Goal: Task Accomplishment & Management: Use online tool/utility

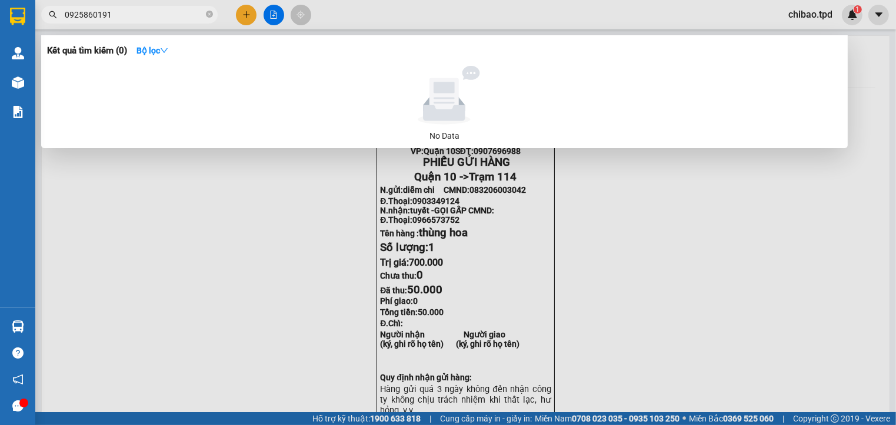
type input "0925860191"
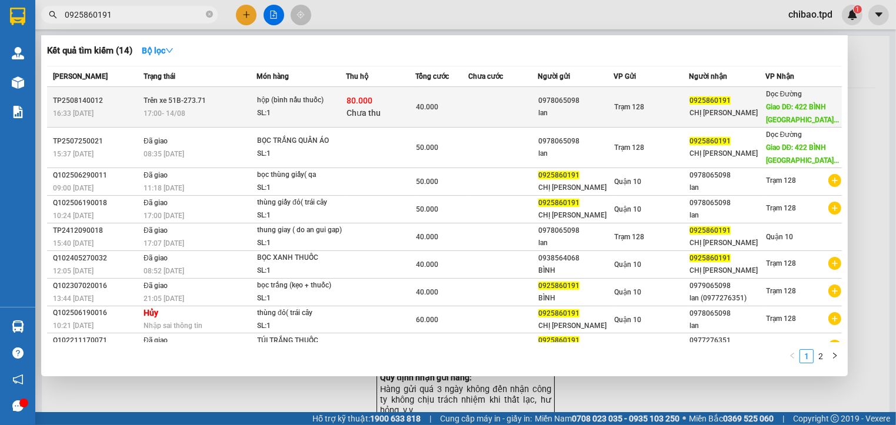
click at [304, 101] on div "hộp (bình nấu thuốc)" at bounding box center [301, 100] width 88 height 13
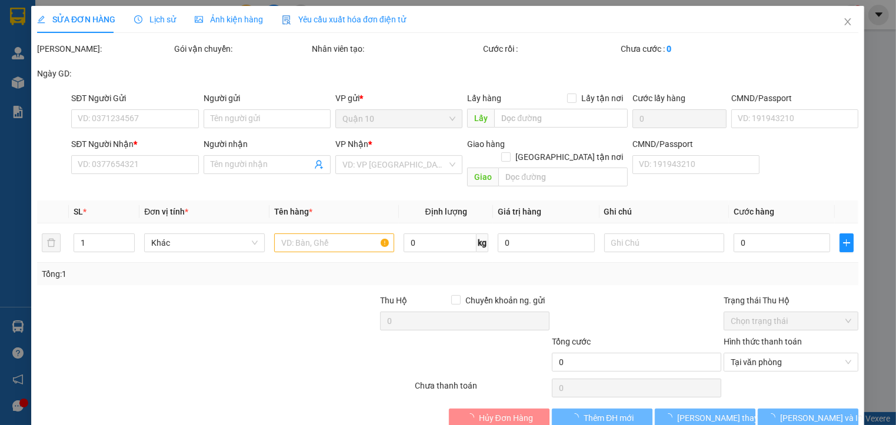
type input "0978065098"
type input "lan"
type input "0925860191"
type input "CHỊ [PERSON_NAME]"
type input "422 BÌNH LONG [GEOGRAPHIC_DATA] HÒA [GEOGRAPHIC_DATA]"
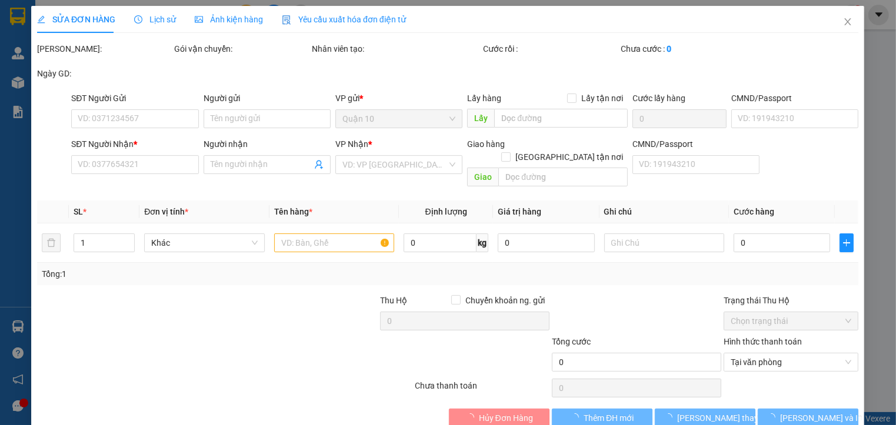
type input "80.000"
type input "40.000"
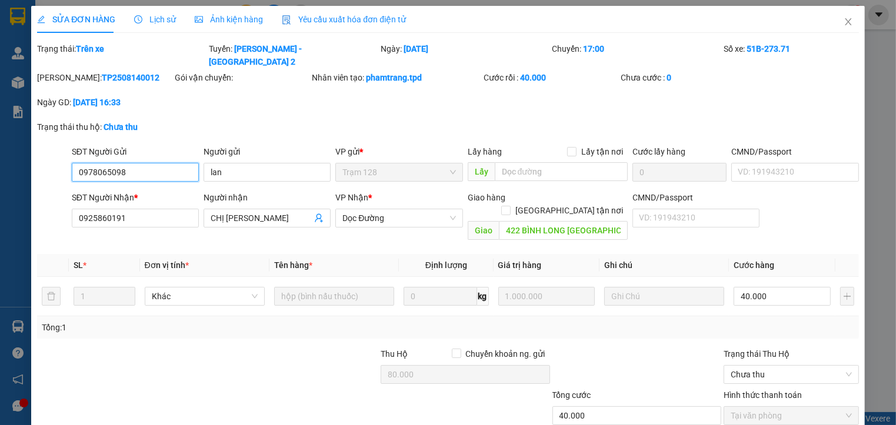
scroll to position [52, 0]
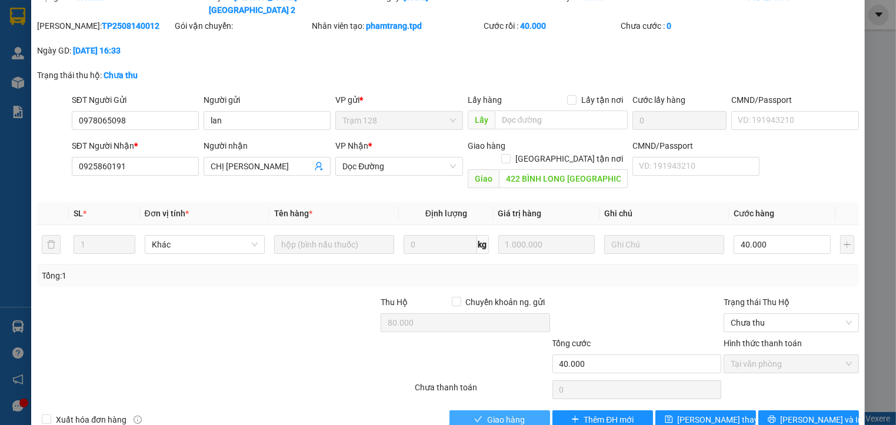
click at [520, 414] on span "Giao hàng" at bounding box center [506, 420] width 38 height 13
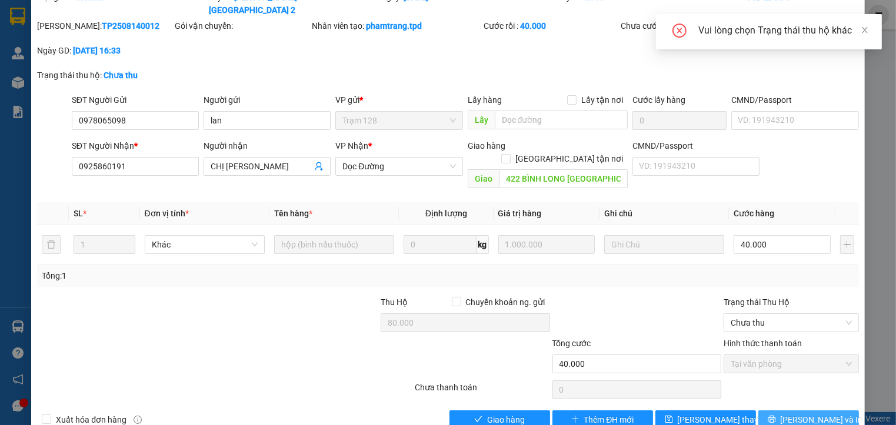
click at [784, 411] on button "[PERSON_NAME] và In" at bounding box center [808, 420] width 101 height 19
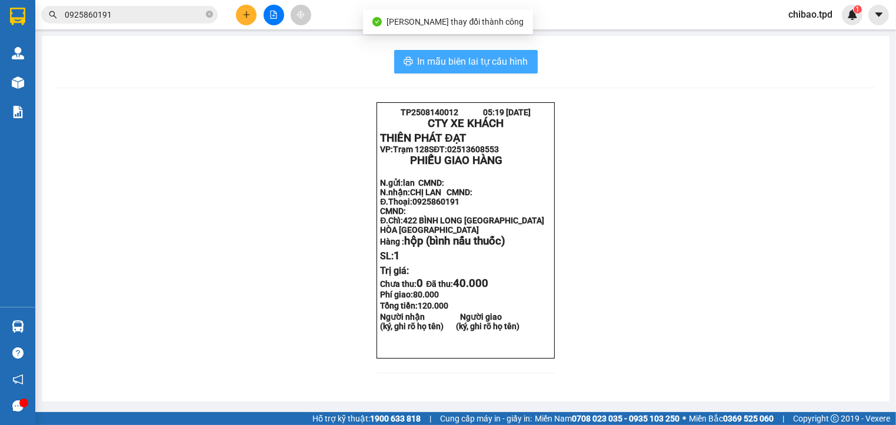
click at [504, 71] on button "In mẫu biên lai tự cấu hình" at bounding box center [466, 62] width 144 height 24
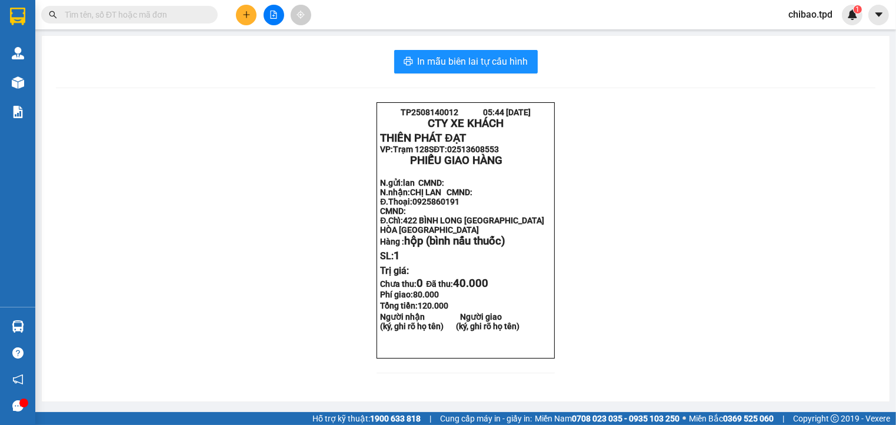
click at [242, 20] on button at bounding box center [246, 15] width 21 height 21
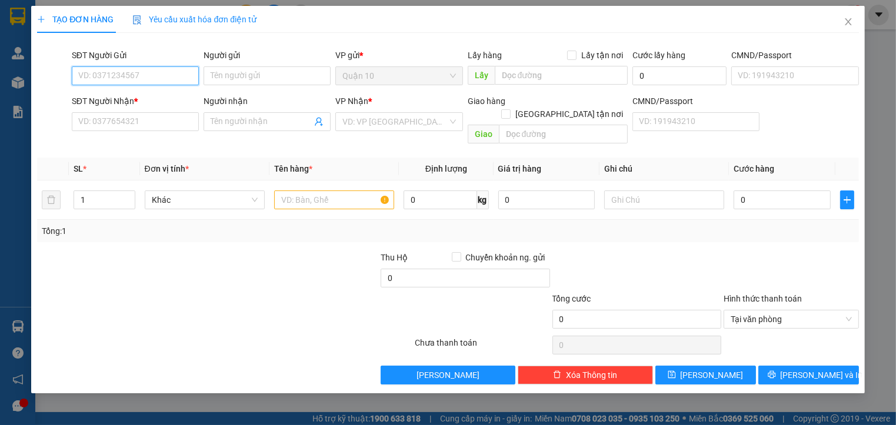
click at [167, 71] on input "SĐT Người Gửi" at bounding box center [135, 75] width 127 height 19
click at [146, 98] on div "0362292803 - hiền" at bounding box center [135, 99] width 113 height 13
type input "0362292803"
type input "hiền"
type input "075201014863"
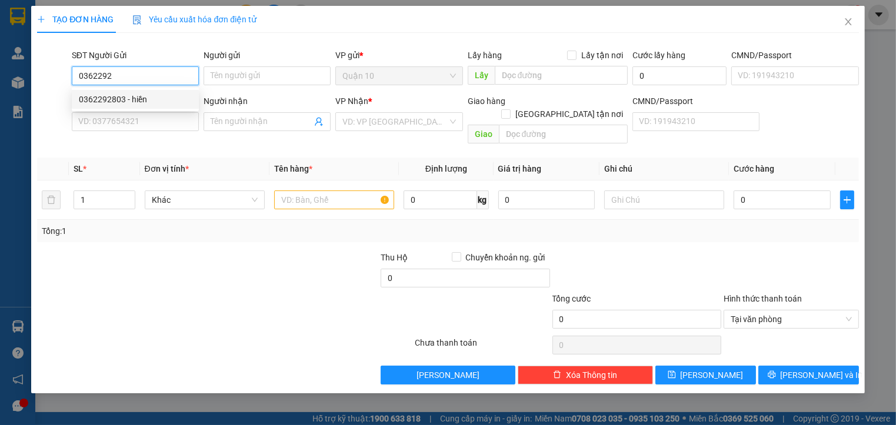
type input "0339730787"
type input "quả"
type input "0362292803"
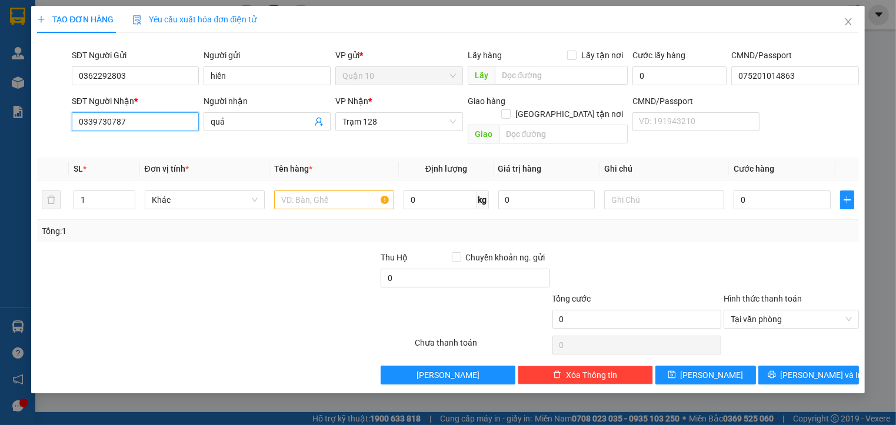
click at [137, 125] on input "0339730787" at bounding box center [135, 121] width 127 height 19
click at [138, 125] on input "0" at bounding box center [135, 121] width 127 height 19
click at [139, 140] on div "0986128059 - TRUNG TÍN" at bounding box center [135, 145] width 113 height 13
type input "0986128059"
type input "TRUNG TÍN"
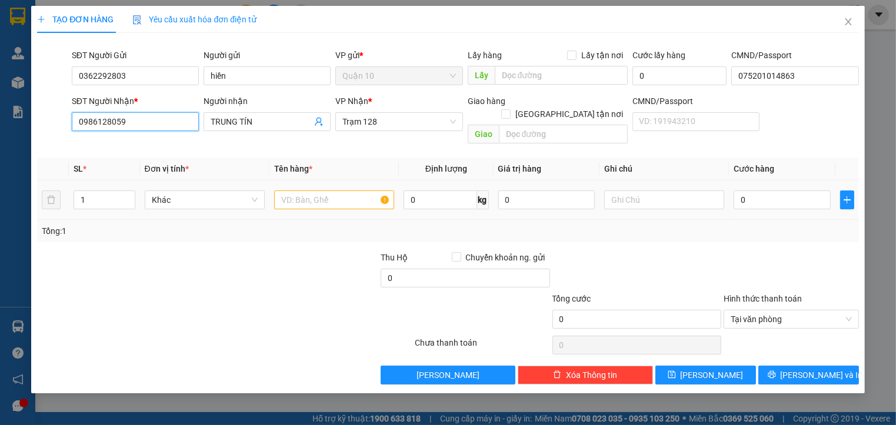
type input "0986128059"
click at [294, 191] on input "text" at bounding box center [334, 200] width 120 height 19
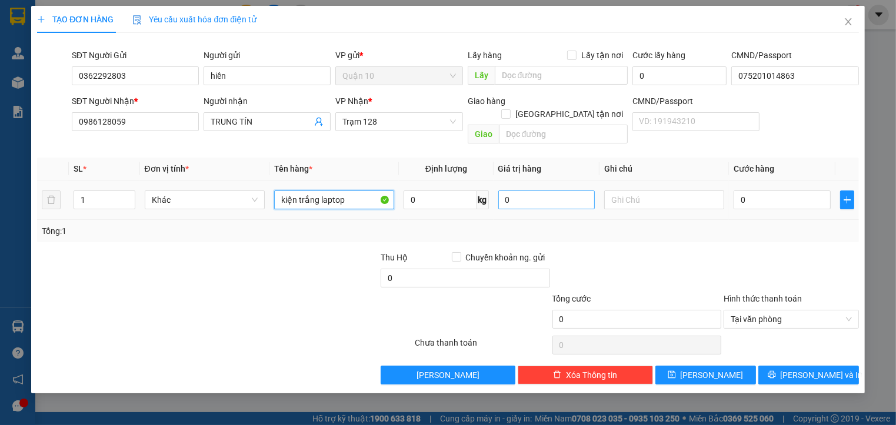
type input "kiện trắng laptop"
click at [504, 191] on input "0" at bounding box center [546, 200] width 97 height 19
type input "2.000.000"
click at [653, 237] on div "Transit Pickup Surcharge Ids Transit Deliver Surcharge Ids Transit Deliver Surc…" at bounding box center [447, 213] width 821 height 342
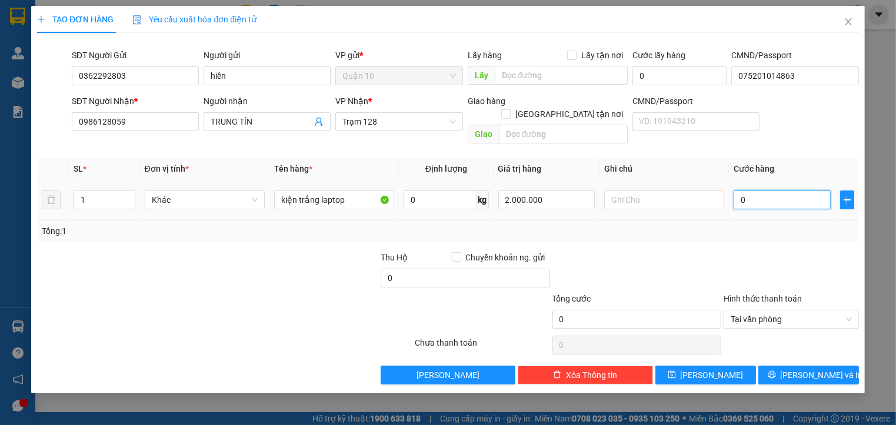
click at [737, 191] on input "0" at bounding box center [782, 200] width 97 height 19
type input "4"
type input "40"
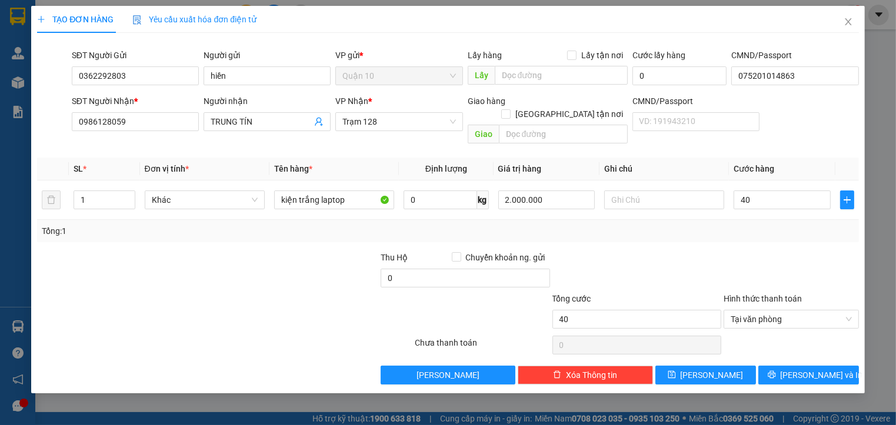
type input "40.000"
click at [735, 225] on div "Tổng: 1" at bounding box center [448, 231] width 812 height 13
click at [774, 366] on button "[PERSON_NAME] và In" at bounding box center [808, 375] width 101 height 19
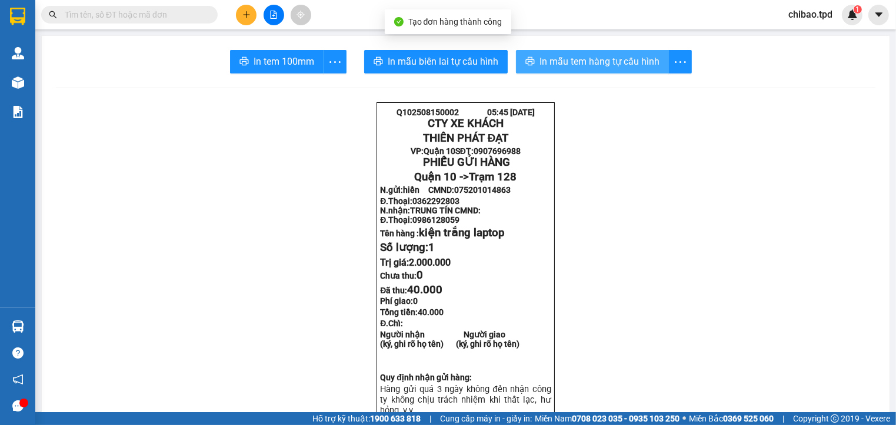
click at [591, 66] on span "In mẫu tem hàng tự cấu hình" at bounding box center [600, 61] width 120 height 15
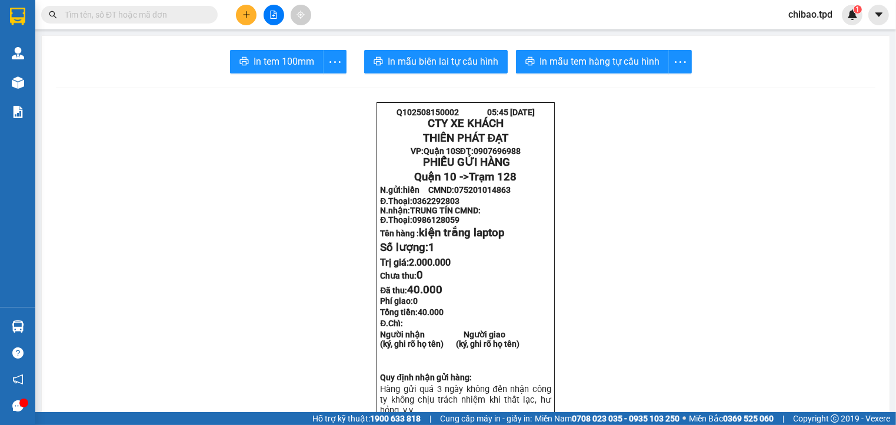
click at [165, 14] on input "text" at bounding box center [134, 14] width 139 height 13
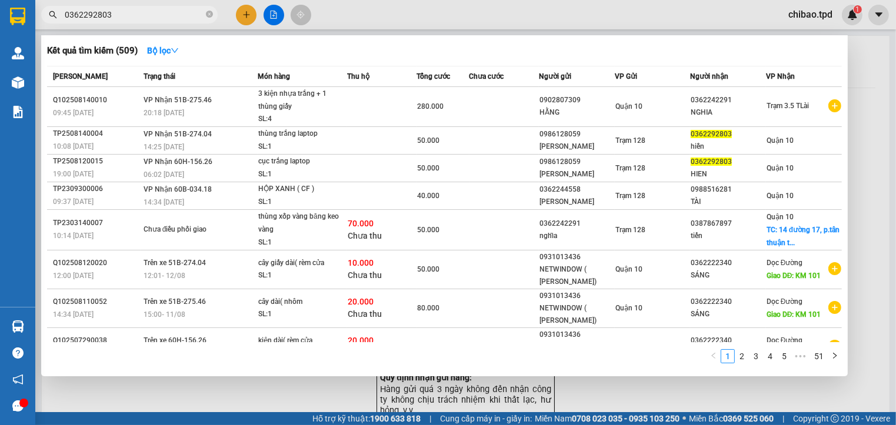
type input "0362292803"
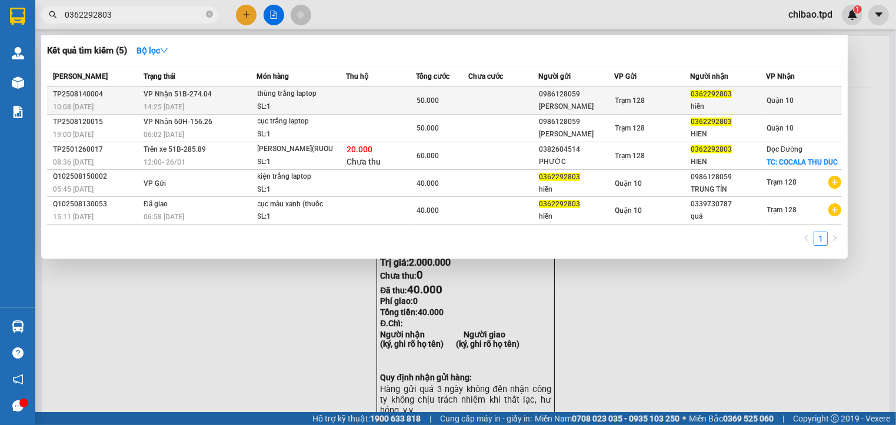
click at [319, 94] on div "thùng trắng laptop" at bounding box center [302, 94] width 88 height 13
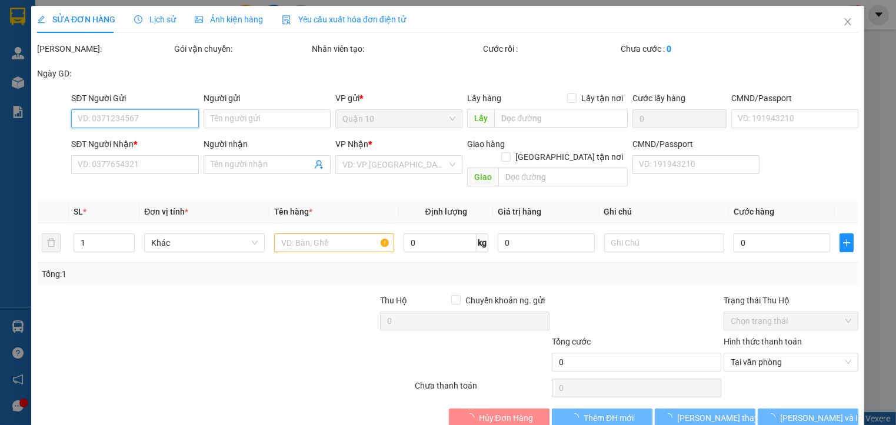
type input "0986128059"
type input "quang trung"
type input "045079000525"
type input "0362292803"
type input "hiền"
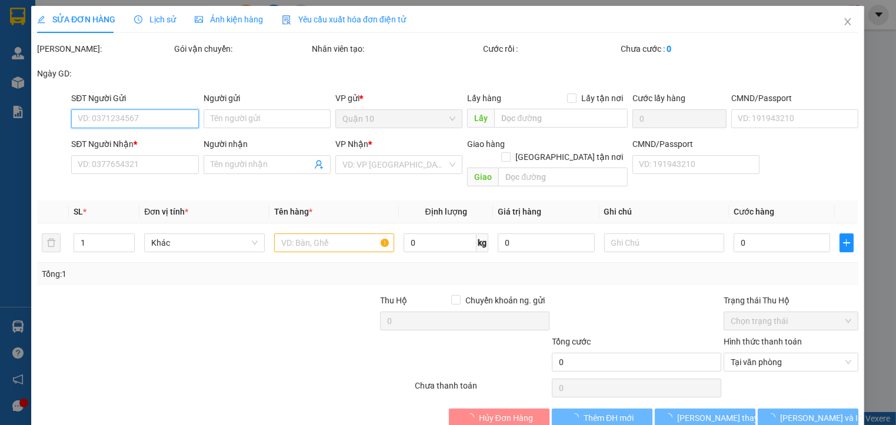
type input "50.000"
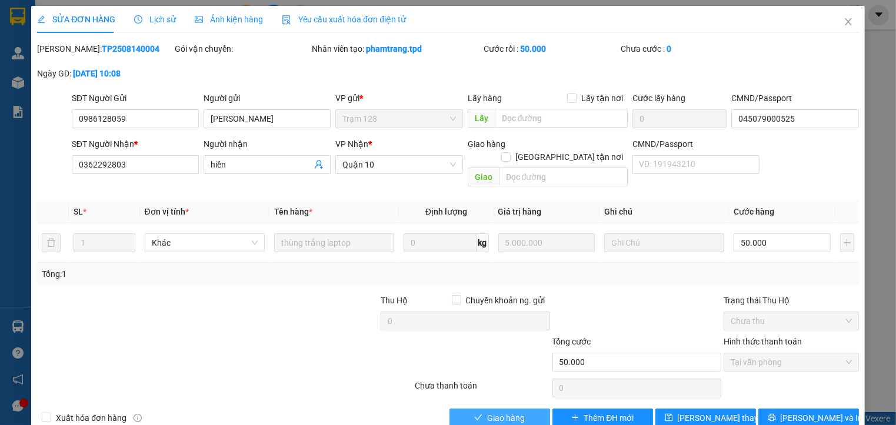
click at [513, 412] on span "Giao hàng" at bounding box center [506, 418] width 38 height 13
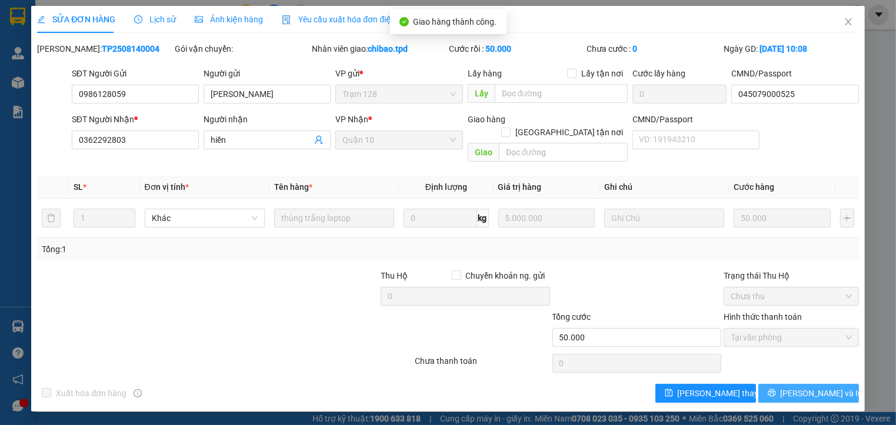
click at [781, 384] on button "[PERSON_NAME] và In" at bounding box center [808, 393] width 101 height 19
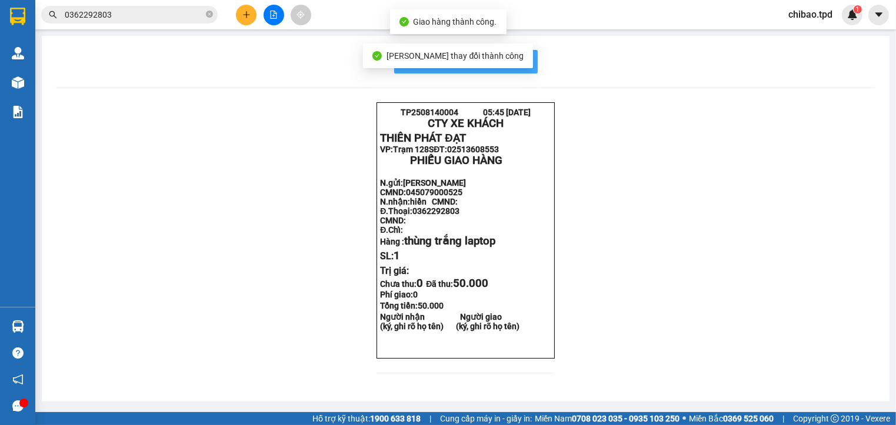
click at [513, 64] on span "In mẫu biên lai tự cấu hình" at bounding box center [473, 61] width 111 height 15
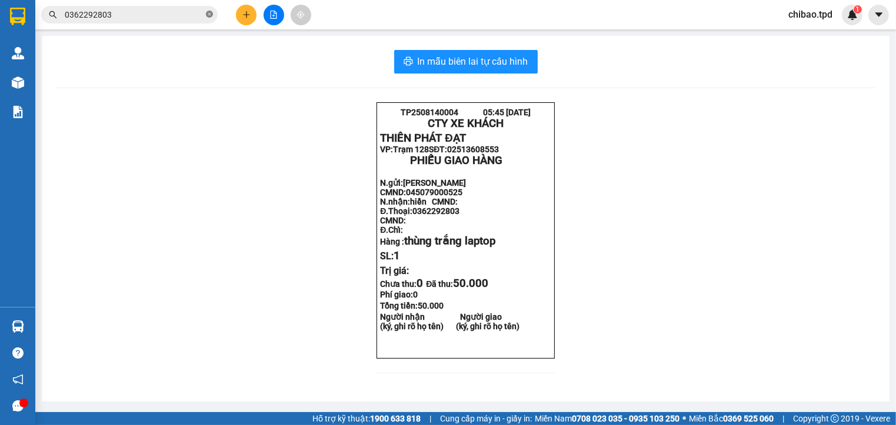
click at [211, 16] on icon "close-circle" at bounding box center [209, 14] width 7 height 7
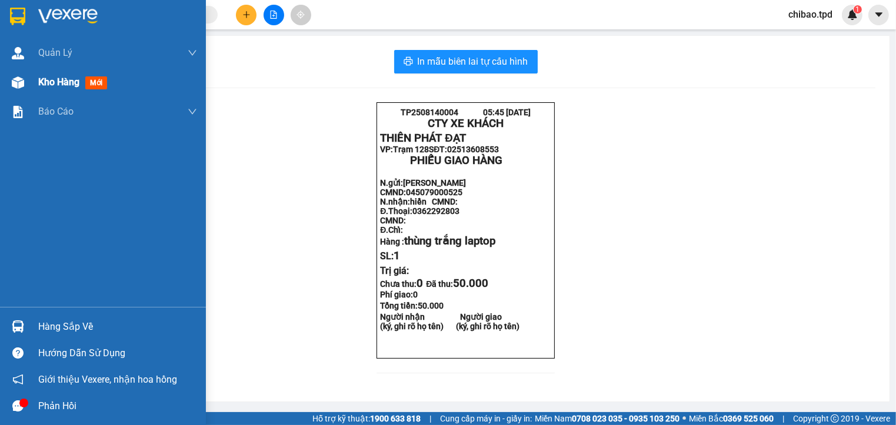
click at [105, 88] on span "mới" at bounding box center [96, 82] width 22 height 13
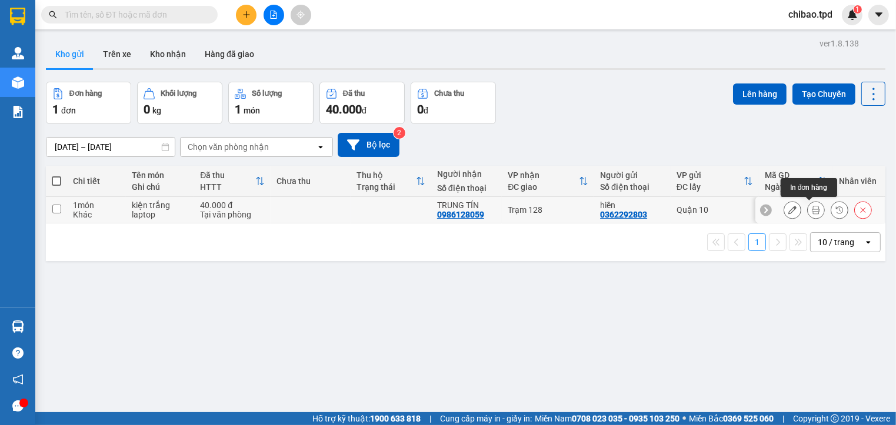
click at [812, 206] on icon at bounding box center [816, 210] width 8 height 8
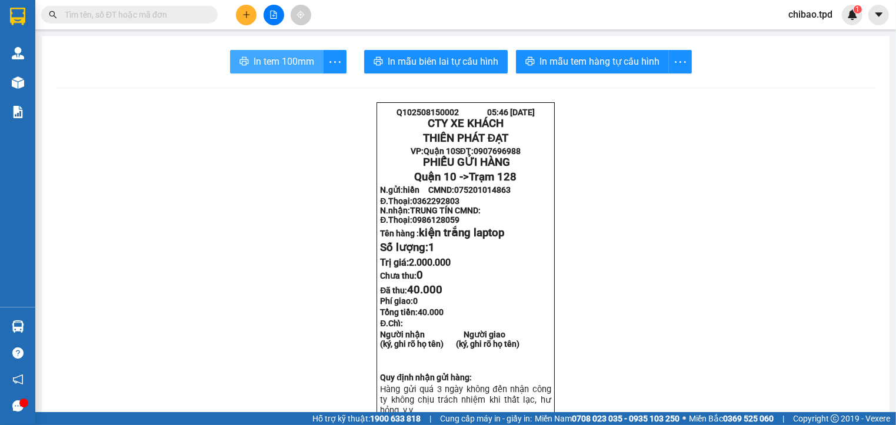
click at [281, 59] on span "In tem 100mm" at bounding box center [284, 61] width 61 height 15
